Goal: Task Accomplishment & Management: Use online tool/utility

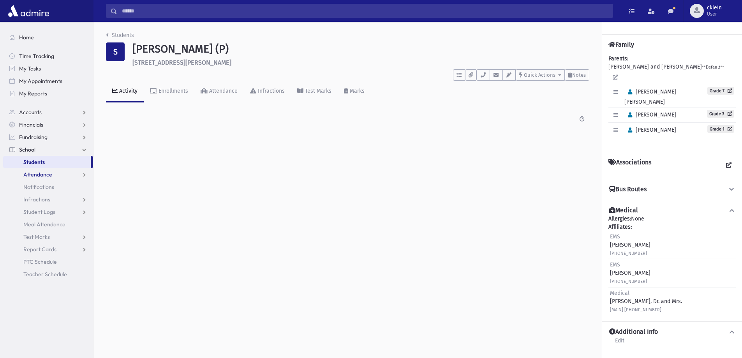
click at [40, 174] on span "Attendance" at bounding box center [37, 174] width 29 height 7
click at [42, 186] on span "Entry" at bounding box center [36, 186] width 13 height 7
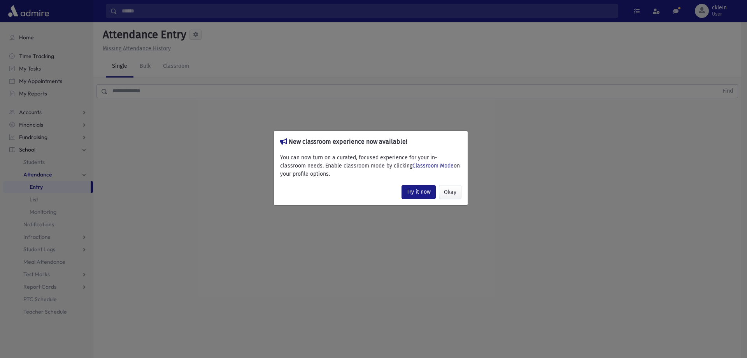
click at [152, 90] on div "New classroom experience now available! You can now turn on a curated, focused …" at bounding box center [373, 179] width 747 height 358
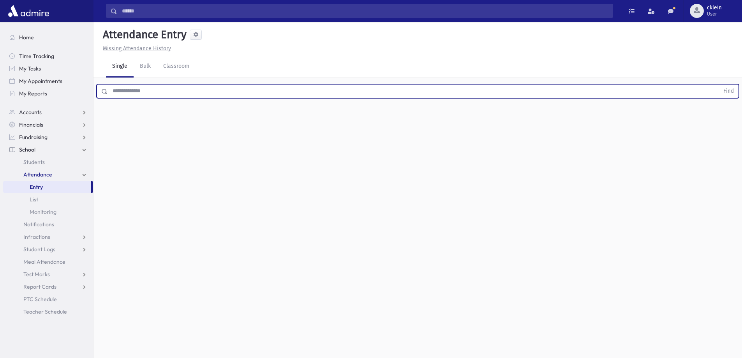
click at [160, 95] on input "text" at bounding box center [413, 91] width 611 height 14
type input "****"
click at [718, 84] on button "Find" at bounding box center [728, 90] width 20 height 13
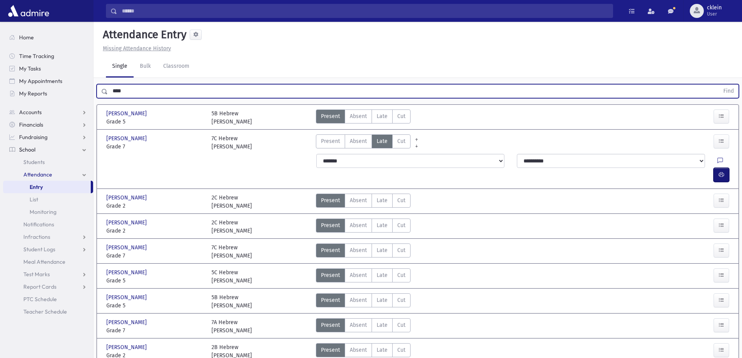
click at [719, 171] on icon "button" at bounding box center [720, 174] width 5 height 7
